Goal: Find specific page/section: Find specific page/section

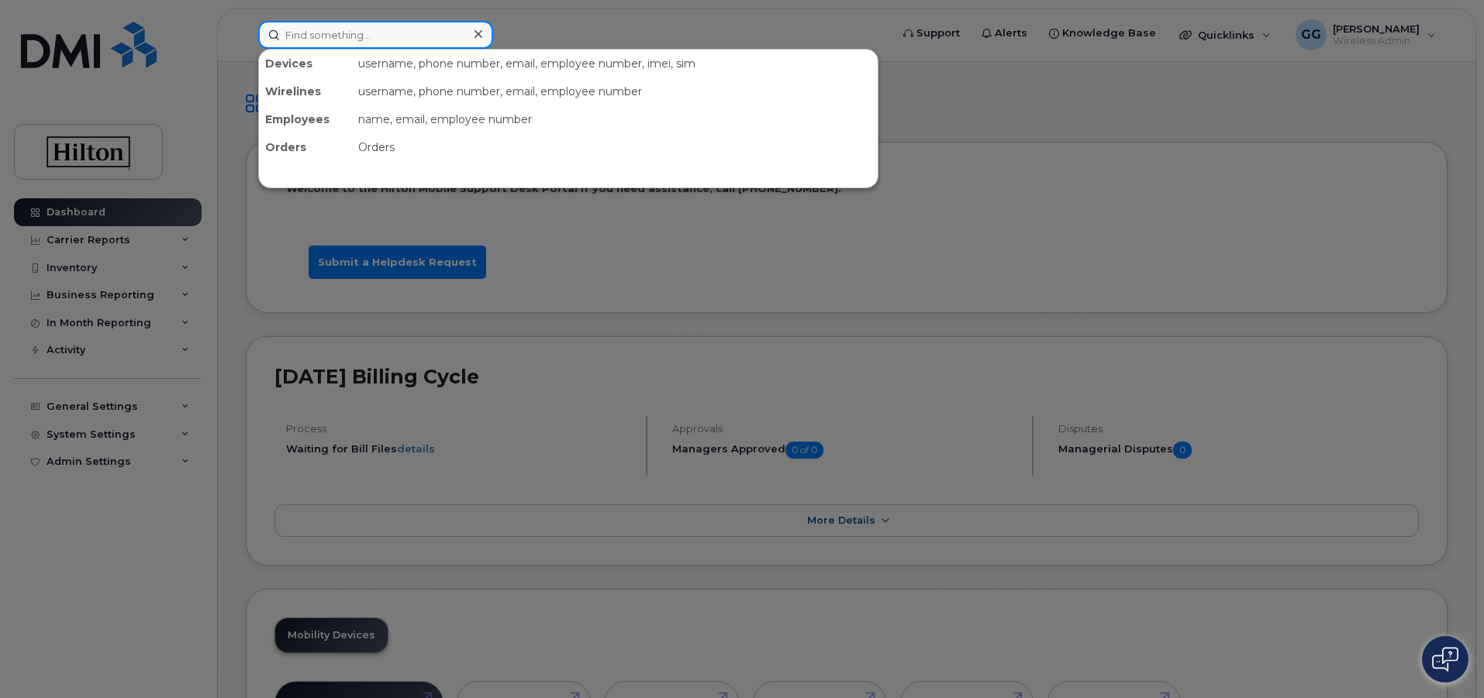
click at [335, 34] on input at bounding box center [375, 35] width 235 height 28
paste input "7033576520"
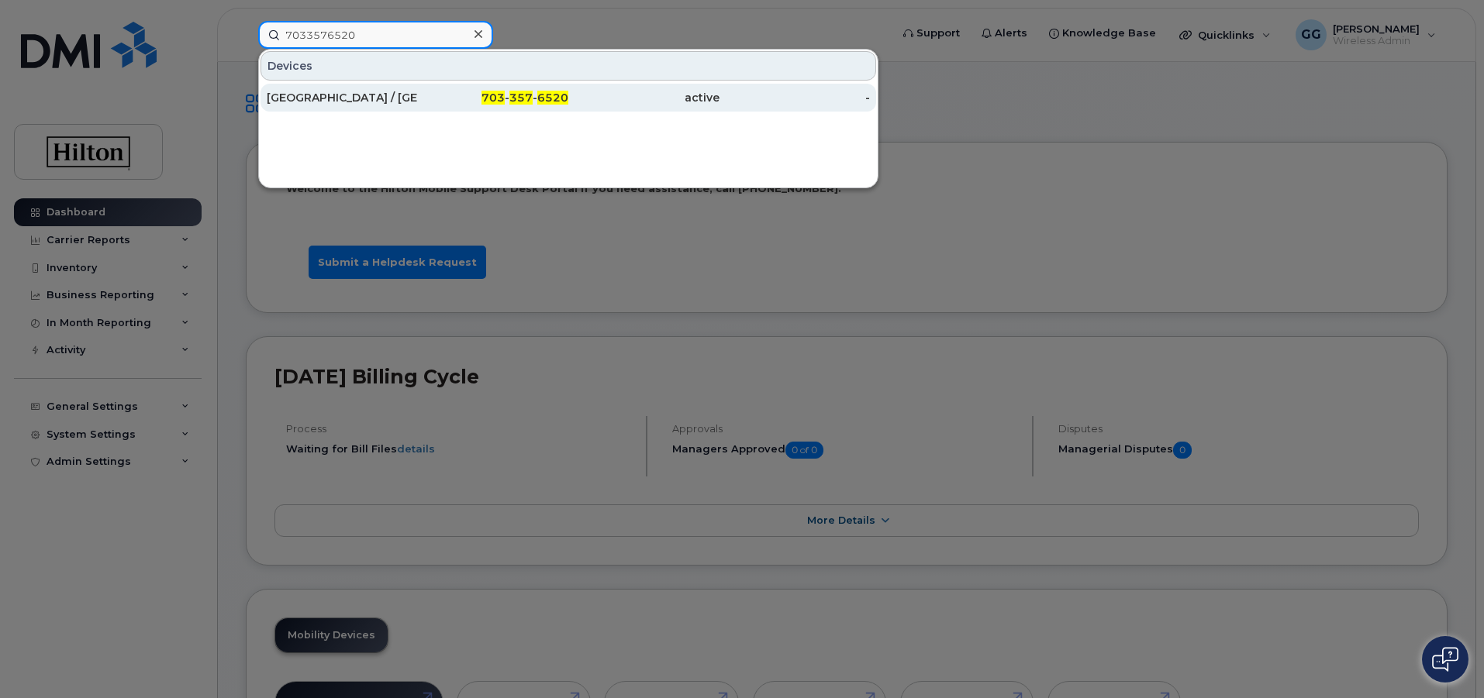
type input "7033576520"
click at [519, 91] on div "703 - 357 - 6520" at bounding box center [493, 98] width 151 height 16
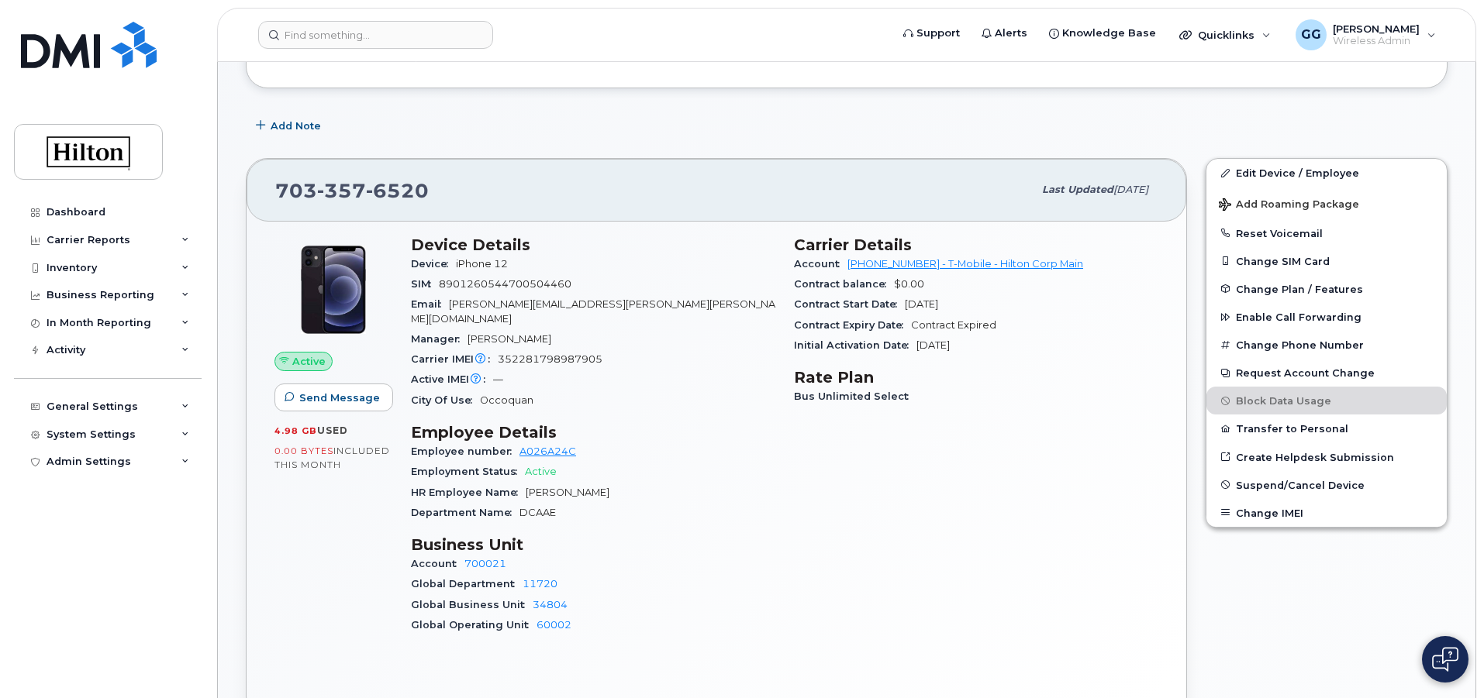
scroll to position [233, 0]
